Goal: Information Seeking & Learning: Check status

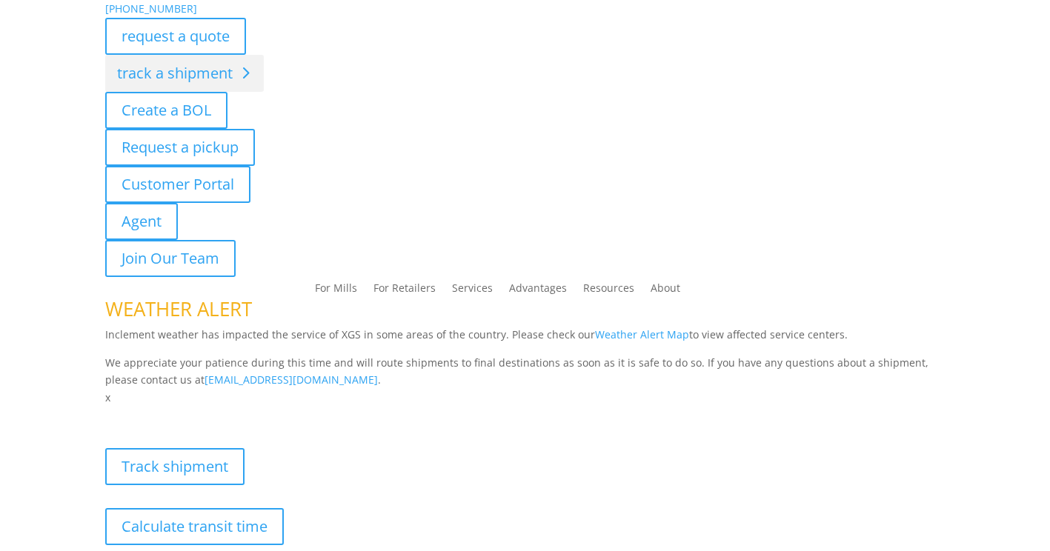
click at [153, 76] on link "track a shipment" at bounding box center [184, 73] width 159 height 37
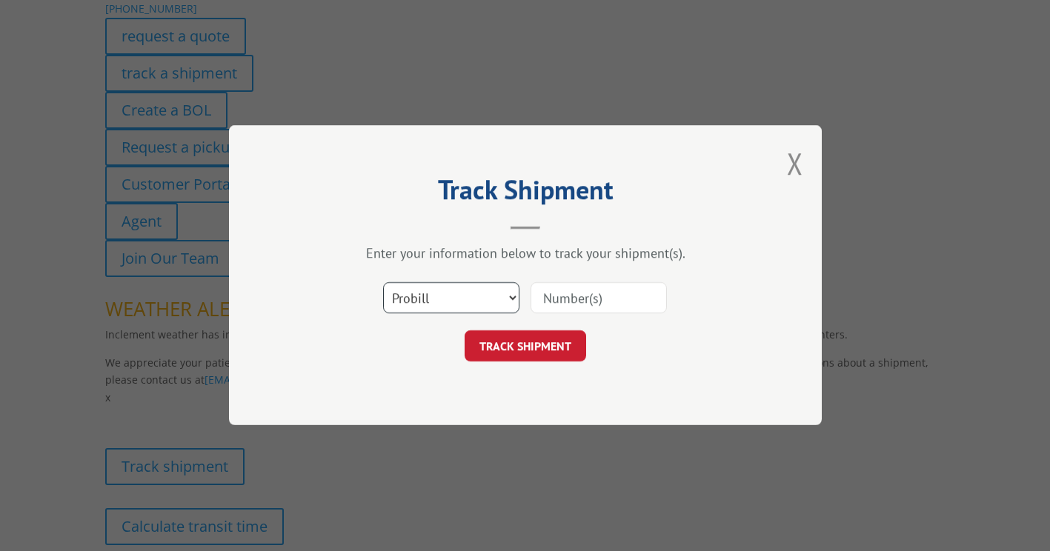
click at [471, 290] on select "Select category... Probill BOL PO" at bounding box center [451, 298] width 136 height 31
click at [383, 283] on select "Select category... Probill BOL PO" at bounding box center [451, 298] width 136 height 31
click at [468, 301] on select "Select category... Probill BOL PO" at bounding box center [451, 298] width 136 height 31
select select "probill"
click at [383, 283] on select "Select category... Probill BOL PO" at bounding box center [451, 298] width 136 height 31
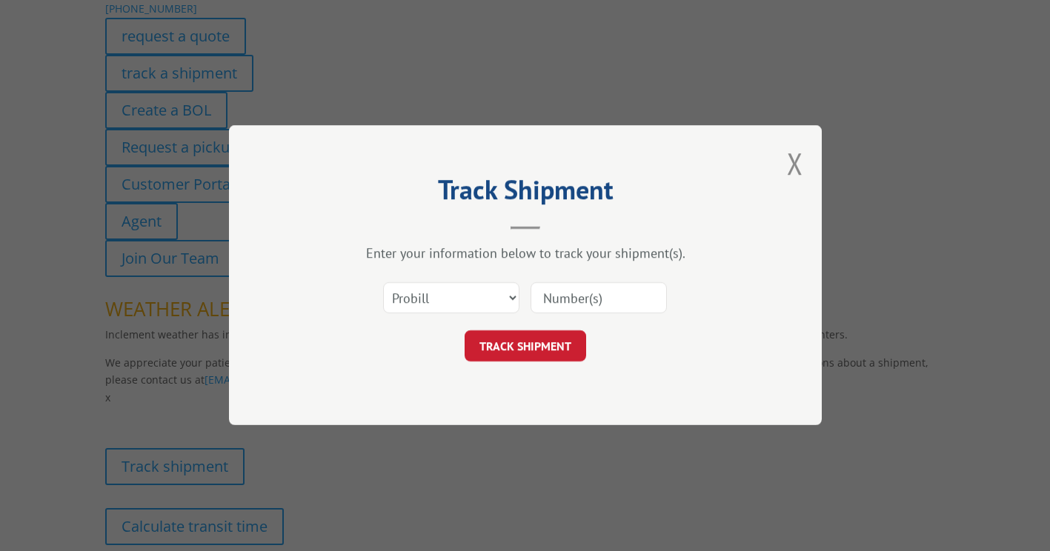
click at [606, 294] on input at bounding box center [599, 298] width 136 height 31
paste input "16571337"
type input "16571337"
click at [550, 347] on button "TRACK SHIPMENT" at bounding box center [526, 346] width 122 height 31
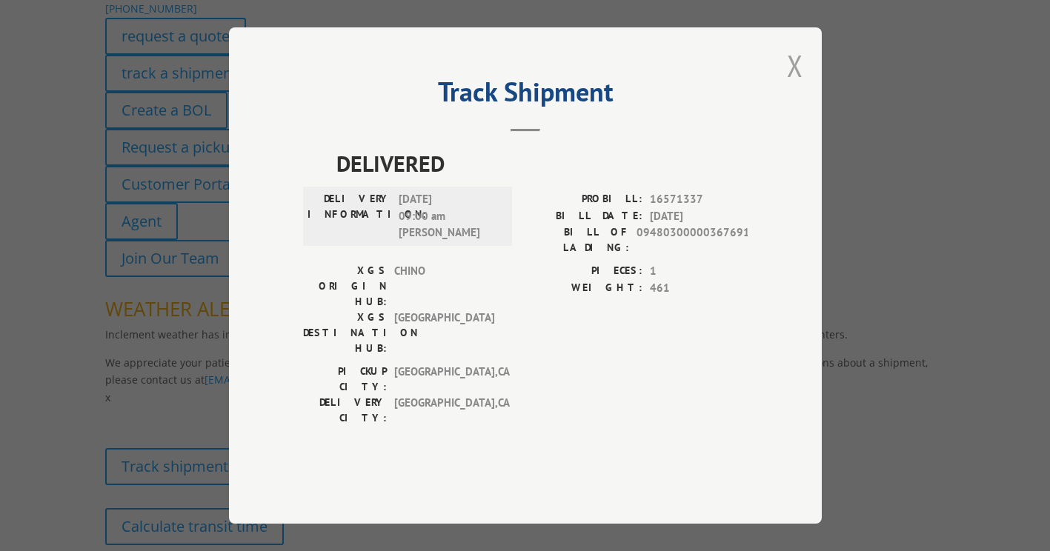
click at [792, 85] on button "Close modal" at bounding box center [795, 65] width 16 height 39
